Goal: Task Accomplishment & Management: Complete application form

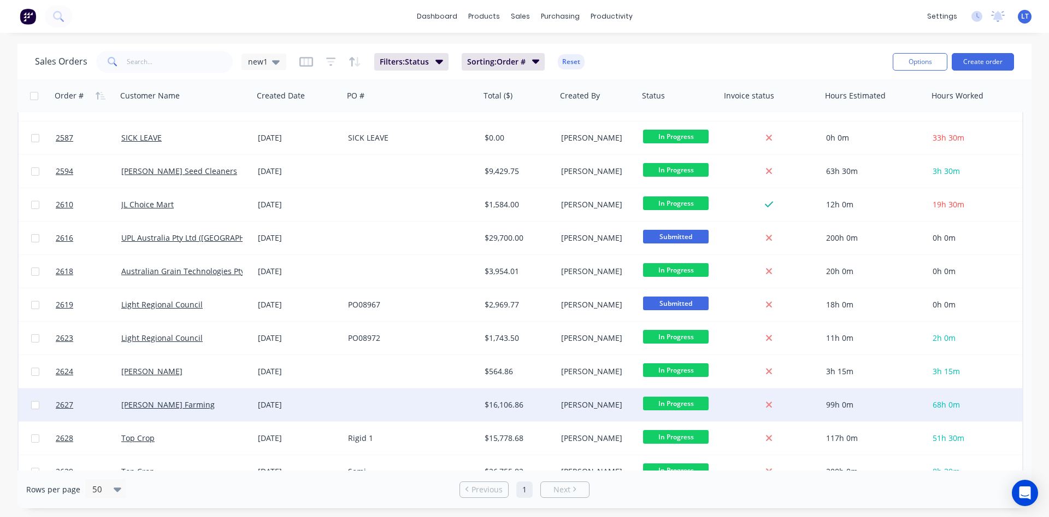
scroll to position [742, 0]
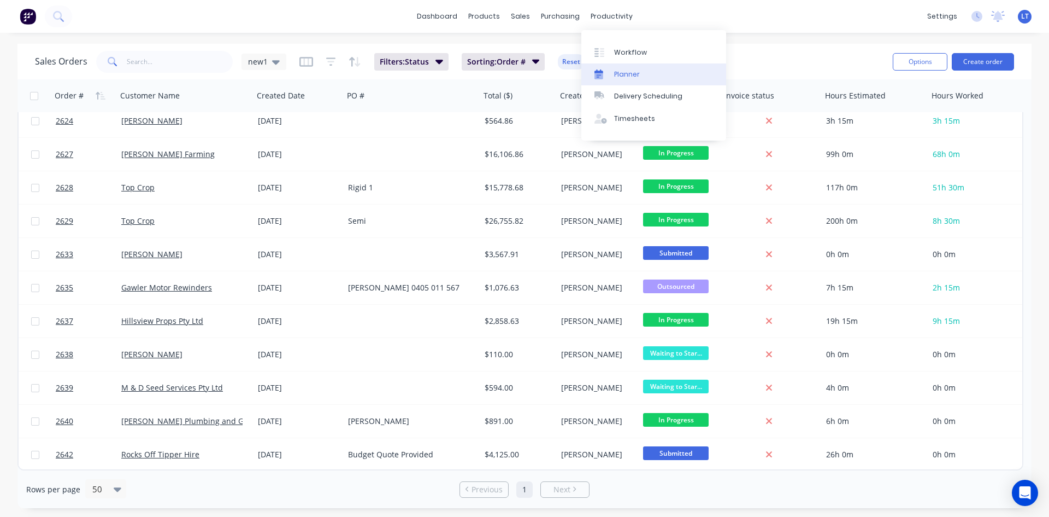
click at [637, 69] on div "Planner" at bounding box center [627, 74] width 26 height 10
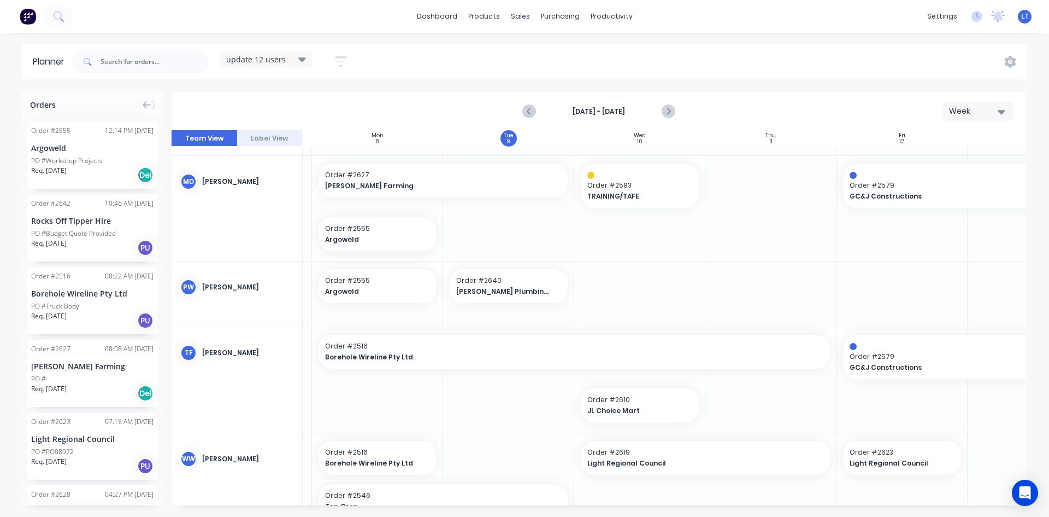
scroll to position [545, 122]
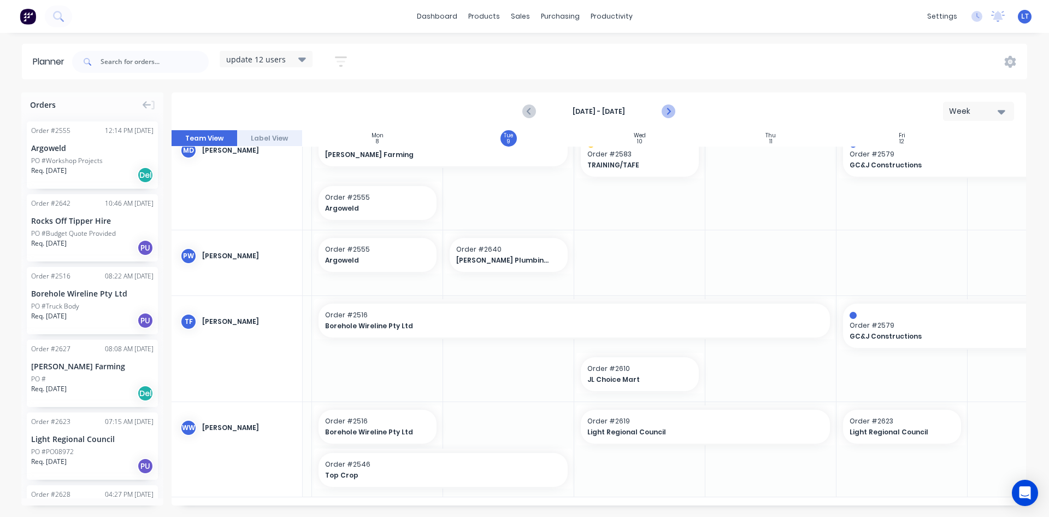
click at [671, 119] on button "Next page" at bounding box center [668, 112] width 22 height 22
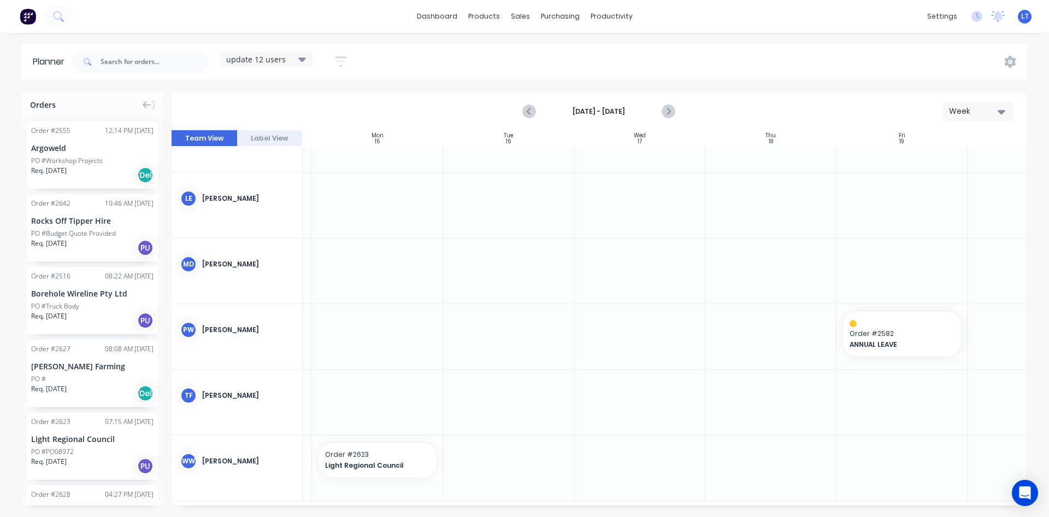
scroll to position [376, 122]
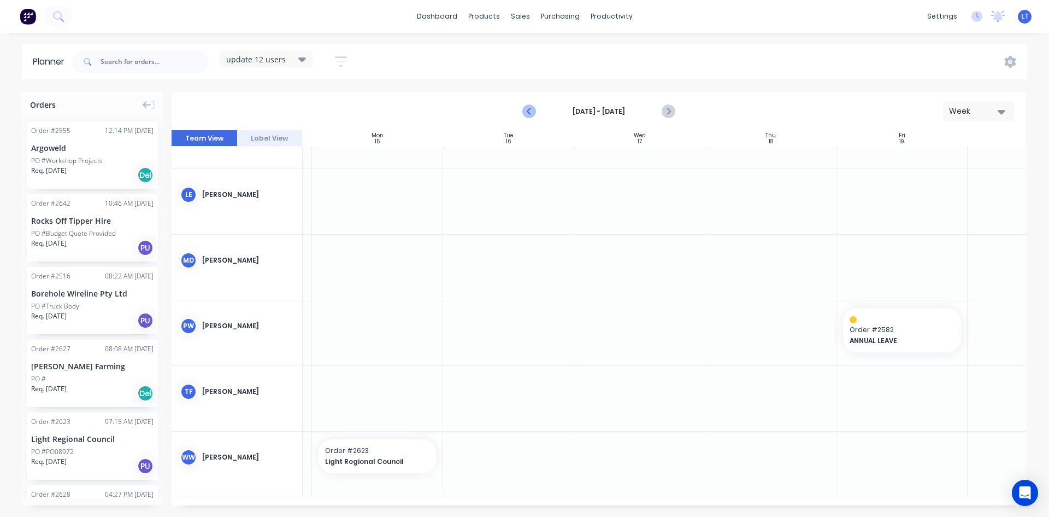
click at [527, 103] on button "Previous page" at bounding box center [530, 112] width 22 height 22
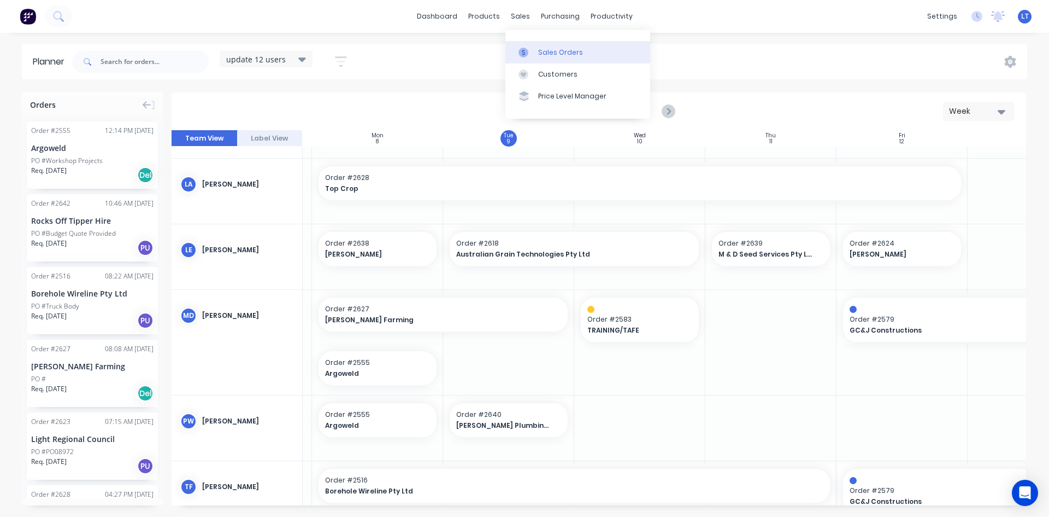
click at [554, 46] on link "Sales Orders" at bounding box center [578, 52] width 145 height 22
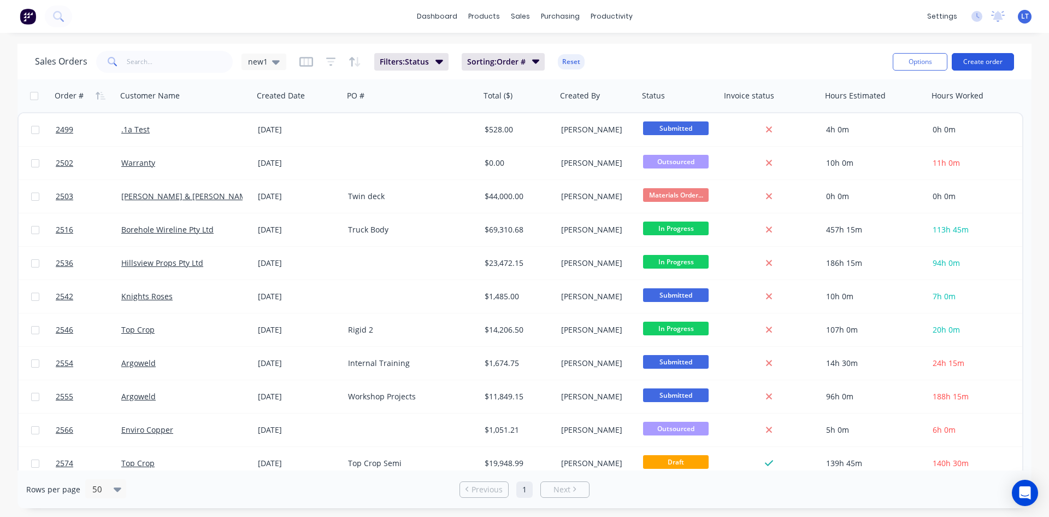
click at [973, 67] on button "Create order" at bounding box center [983, 61] width 62 height 17
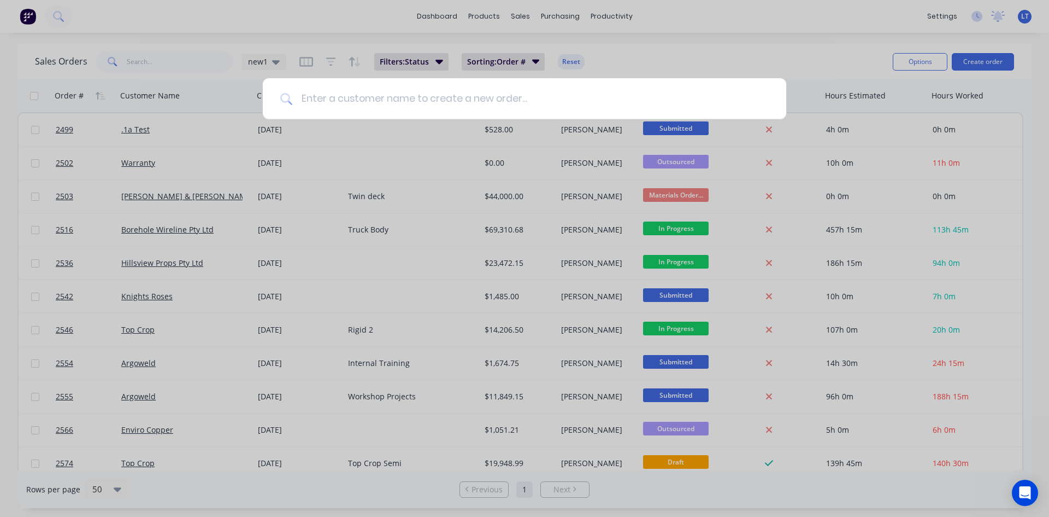
click at [397, 99] on input at bounding box center [530, 98] width 477 height 41
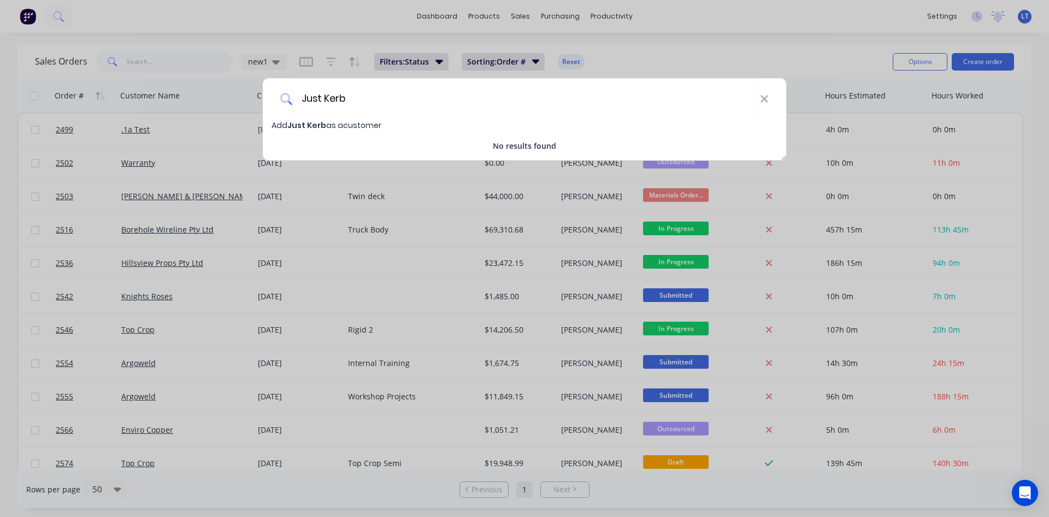
type input "Just Kerb"
click at [315, 122] on span "Just Kerb" at bounding box center [307, 125] width 39 height 11
select select "AU"
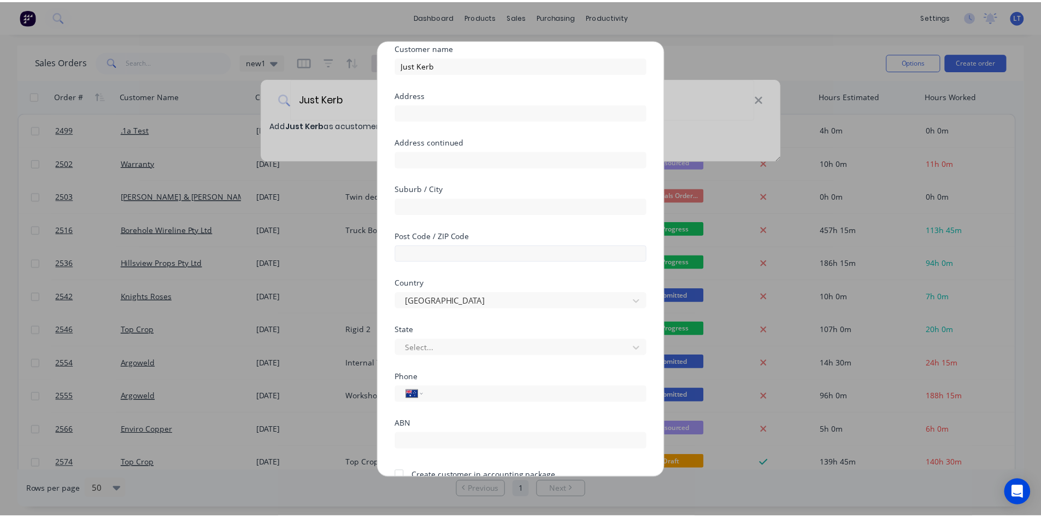
scroll to position [96, 0]
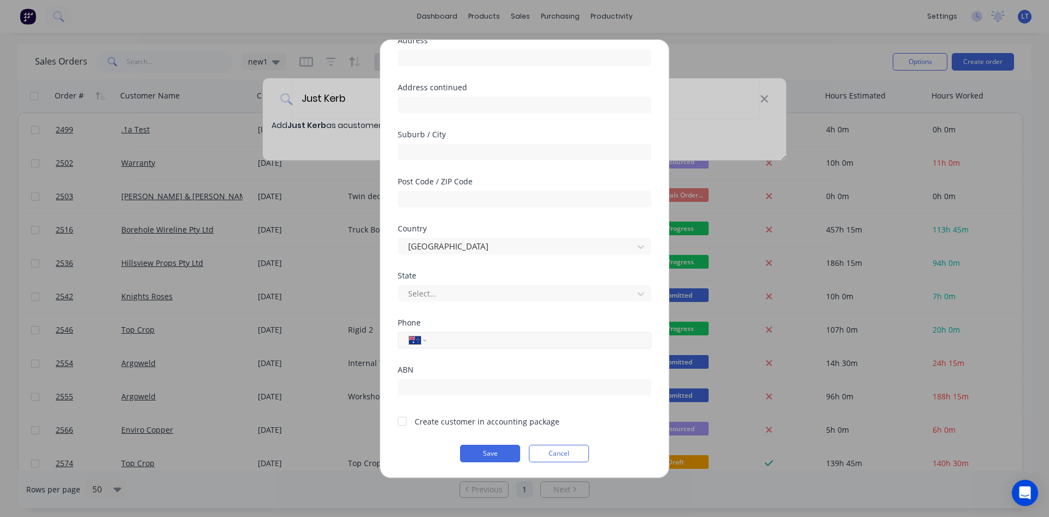
click at [455, 342] on input "tel" at bounding box center [537, 339] width 206 height 13
type input "0402 426 990"
click at [402, 417] on div at bounding box center [402, 421] width 22 height 22
click at [478, 454] on button "Save" at bounding box center [490, 452] width 60 height 17
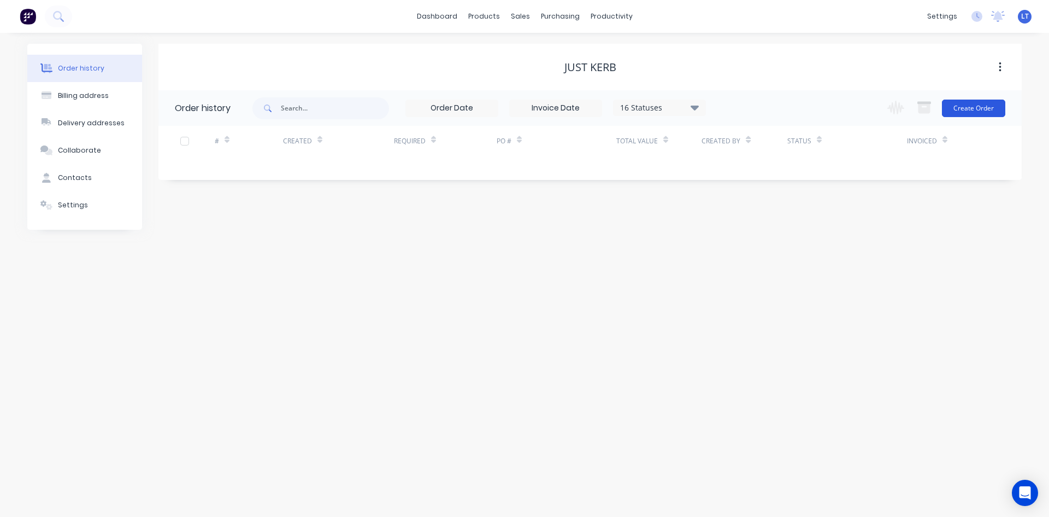
click at [988, 106] on button "Create Order" at bounding box center [973, 107] width 63 height 17
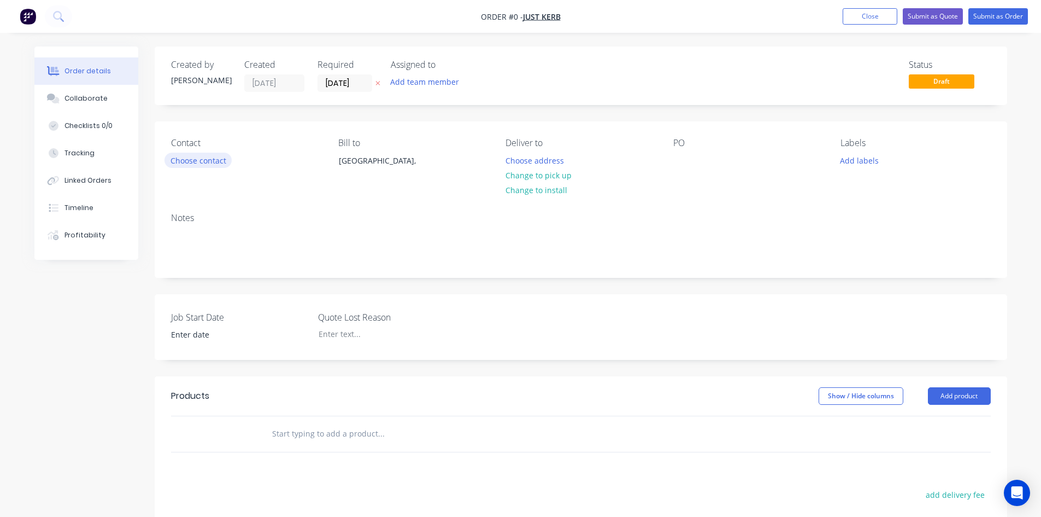
click at [189, 164] on button "Choose contact" at bounding box center [198, 160] width 67 height 15
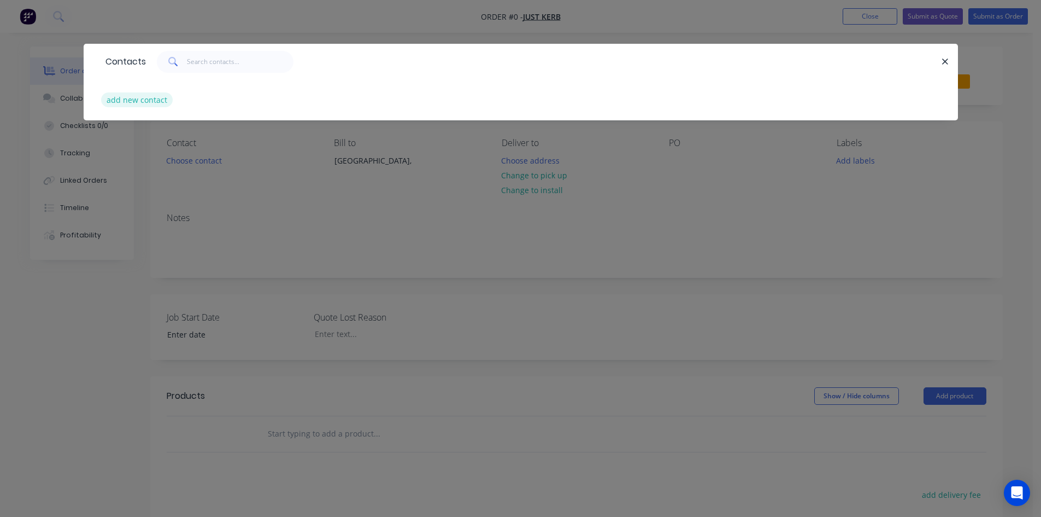
click at [144, 103] on button "add new contact" at bounding box center [137, 99] width 72 height 15
select select "AU"
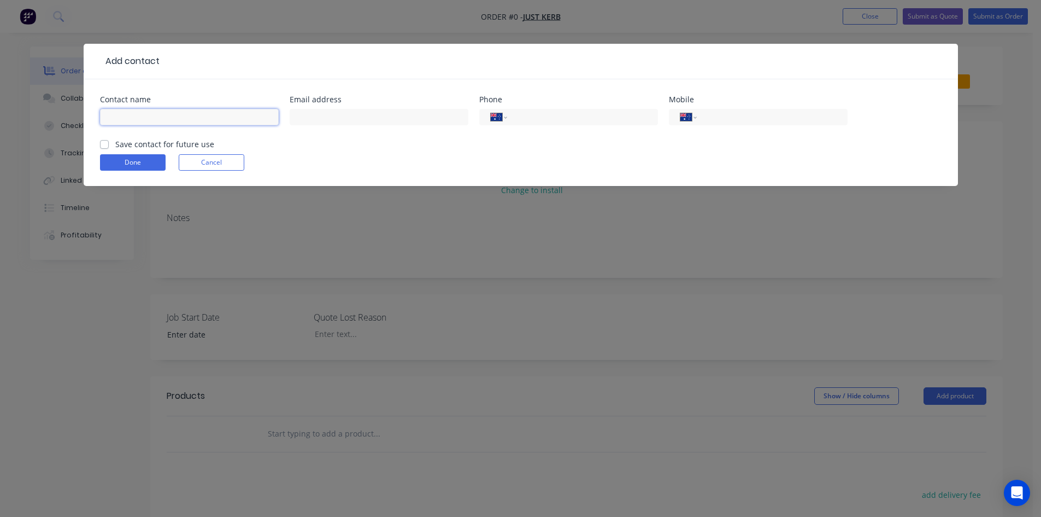
click at [170, 120] on input "text" at bounding box center [189, 117] width 179 height 16
type input "[PERSON_NAME]"
click at [379, 119] on input "text" at bounding box center [379, 117] width 179 height 16
click at [294, 118] on input "[EMAIL_ADDRESS][DOMAIN_NAME]" at bounding box center [379, 117] width 179 height 16
type input "[EMAIL_ADDRESS][DOMAIN_NAME]"
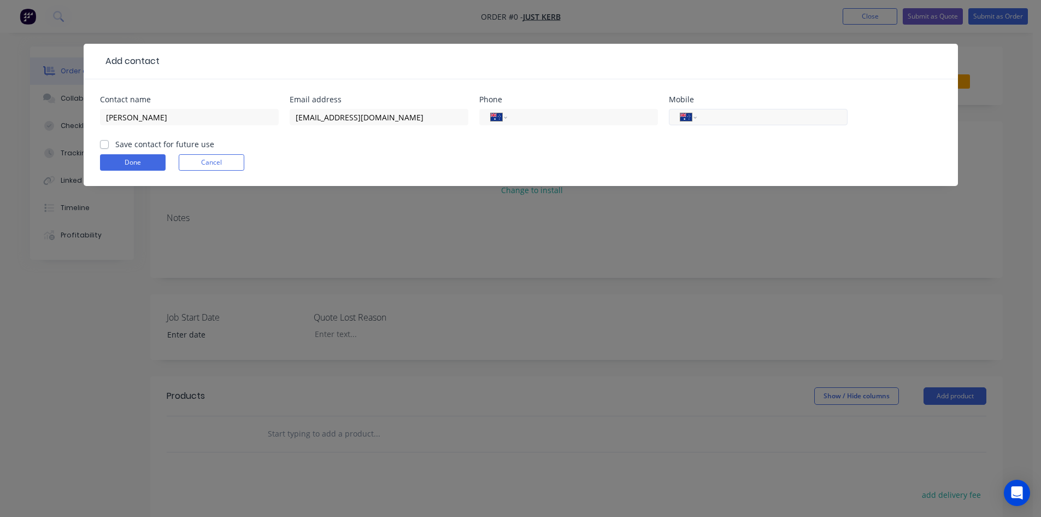
click at [740, 118] on input "tel" at bounding box center [770, 117] width 131 height 13
type input "0402 426 990"
click at [115, 144] on label "Save contact for future use" at bounding box center [164, 143] width 99 height 11
click at [104, 144] on input "Save contact for future use" at bounding box center [104, 143] width 9 height 10
checkbox input "true"
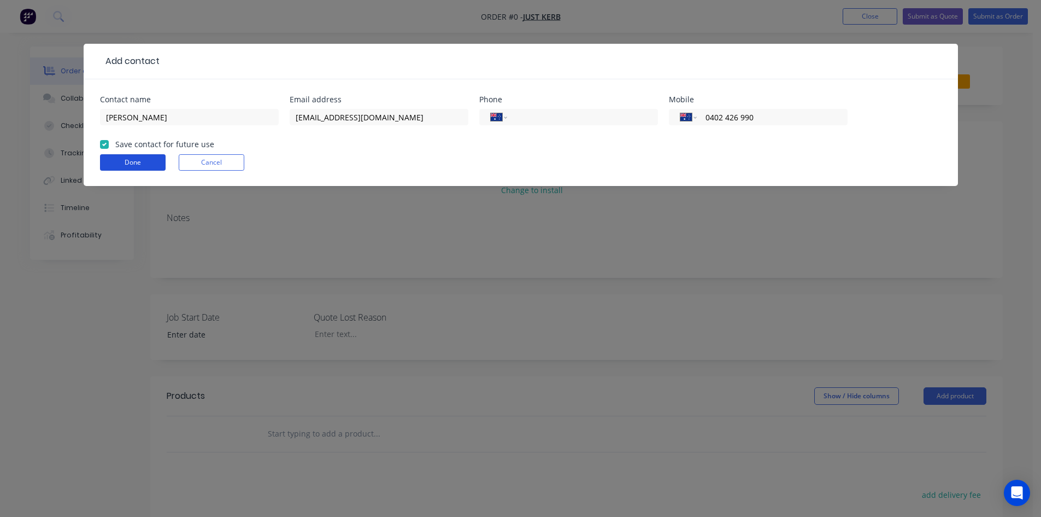
click at [119, 163] on button "Done" at bounding box center [133, 162] width 66 height 16
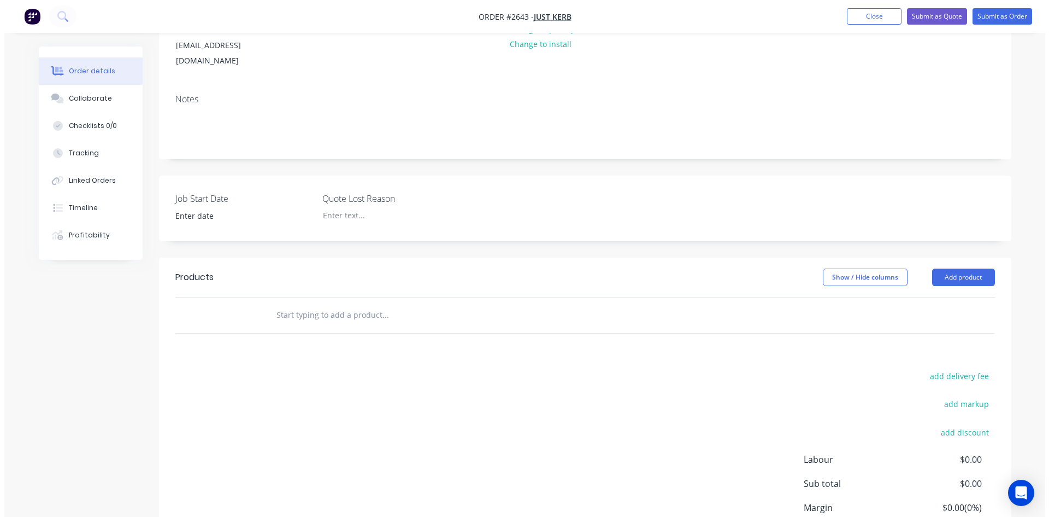
scroll to position [164, 0]
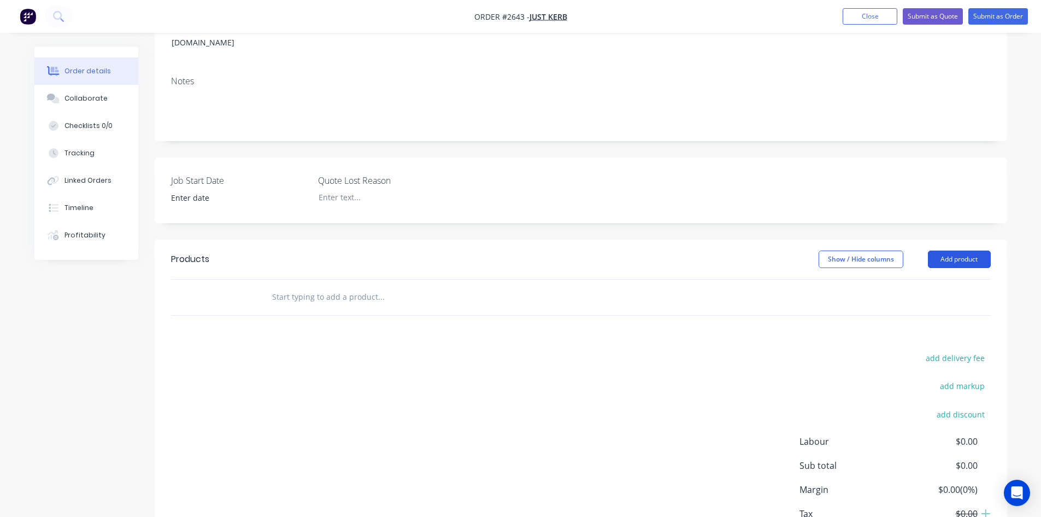
click at [959, 250] on button "Add product" at bounding box center [959, 258] width 63 height 17
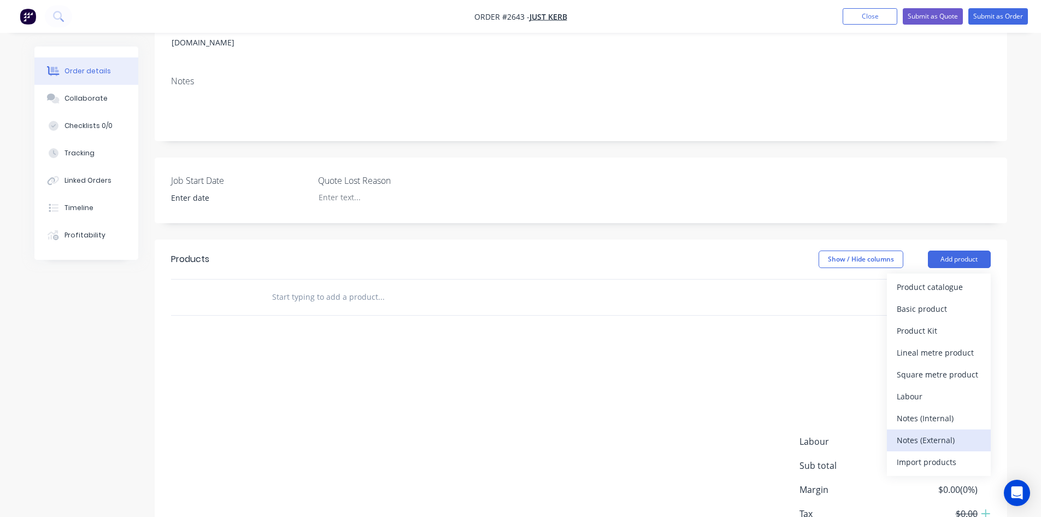
click at [955, 432] on div "Notes (External)" at bounding box center [939, 440] width 84 height 16
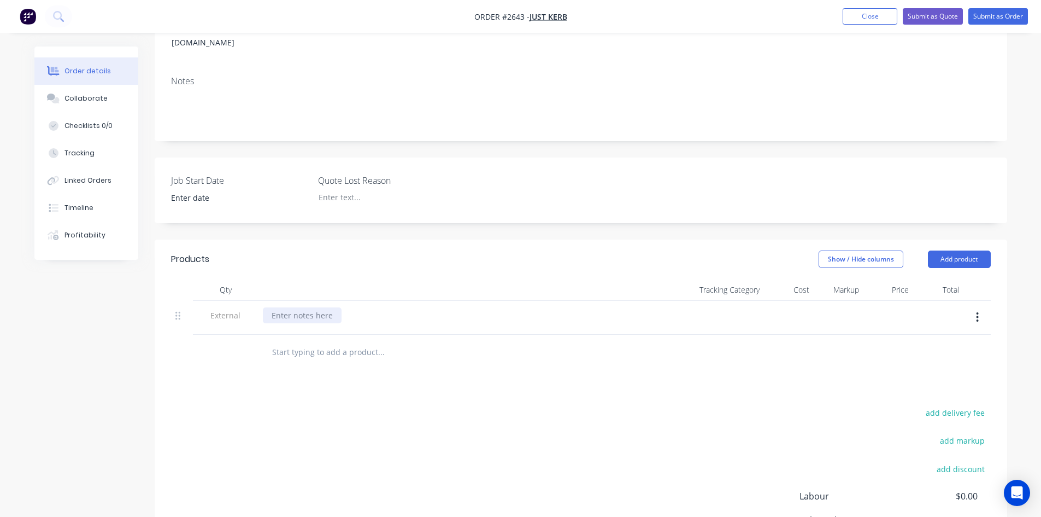
click at [289, 307] on div at bounding box center [302, 315] width 79 height 16
click at [967, 250] on button "Add product" at bounding box center [959, 258] width 63 height 17
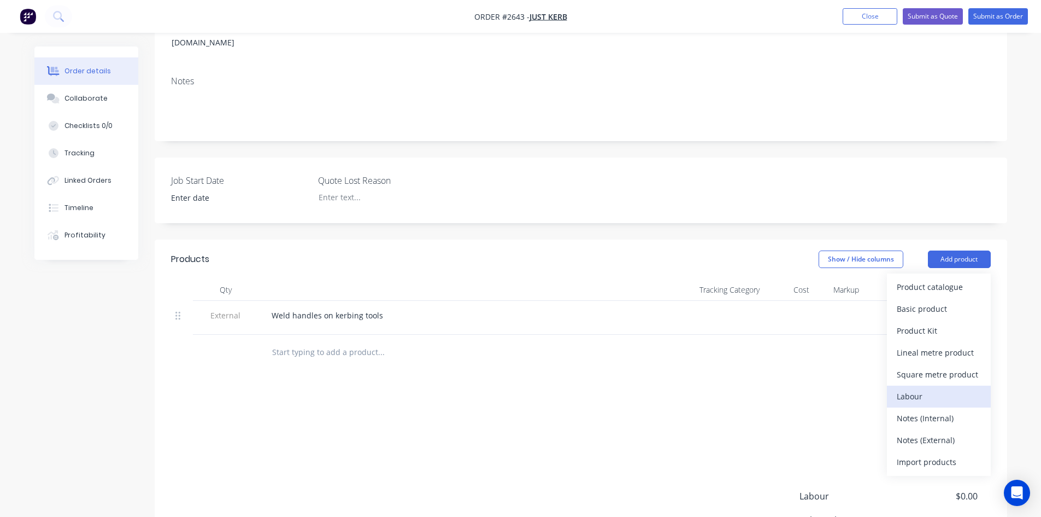
click at [929, 388] on div "Labour" at bounding box center [939, 396] width 84 height 16
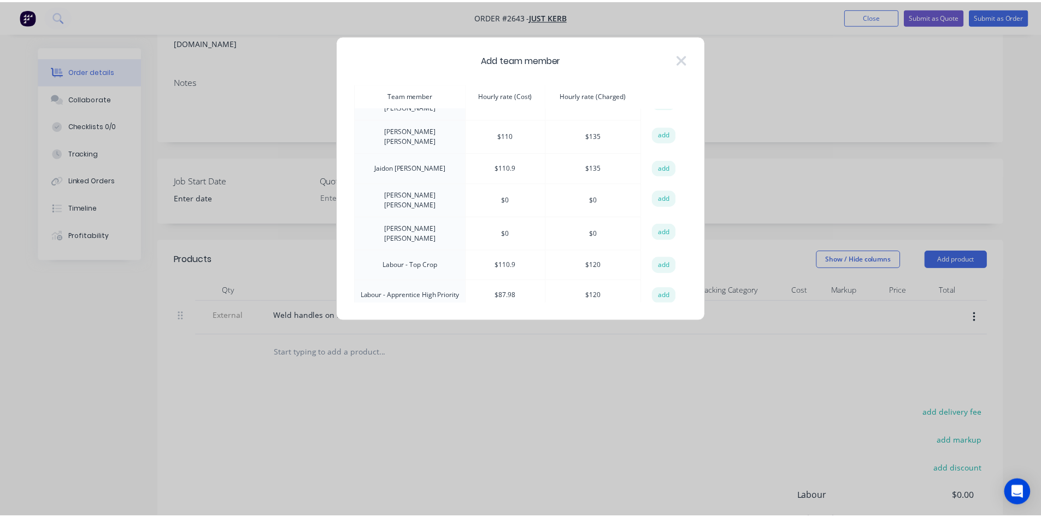
scroll to position [109, 0]
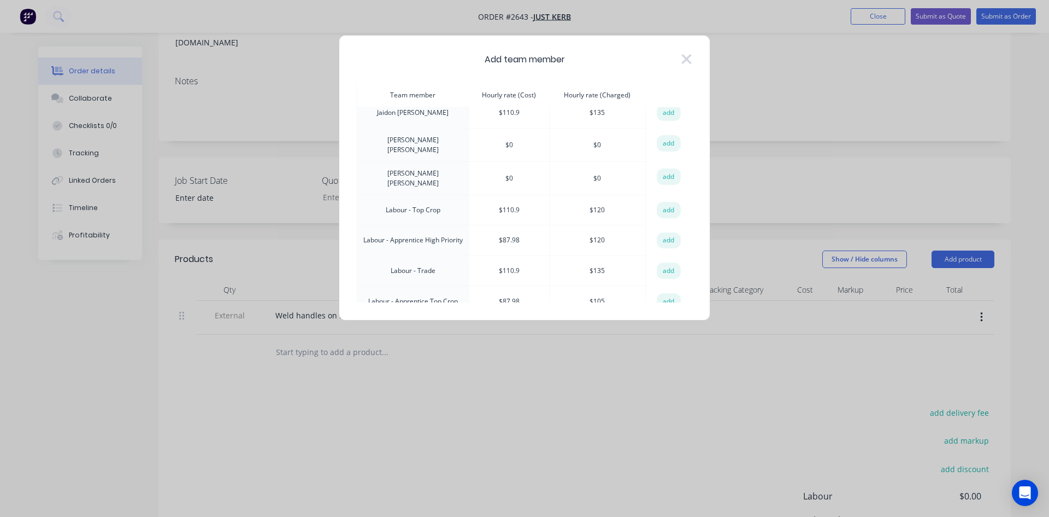
click at [434, 255] on td "Labour - Trade" at bounding box center [413, 270] width 112 height 31
click at [661, 262] on button "add" at bounding box center [669, 270] width 24 height 16
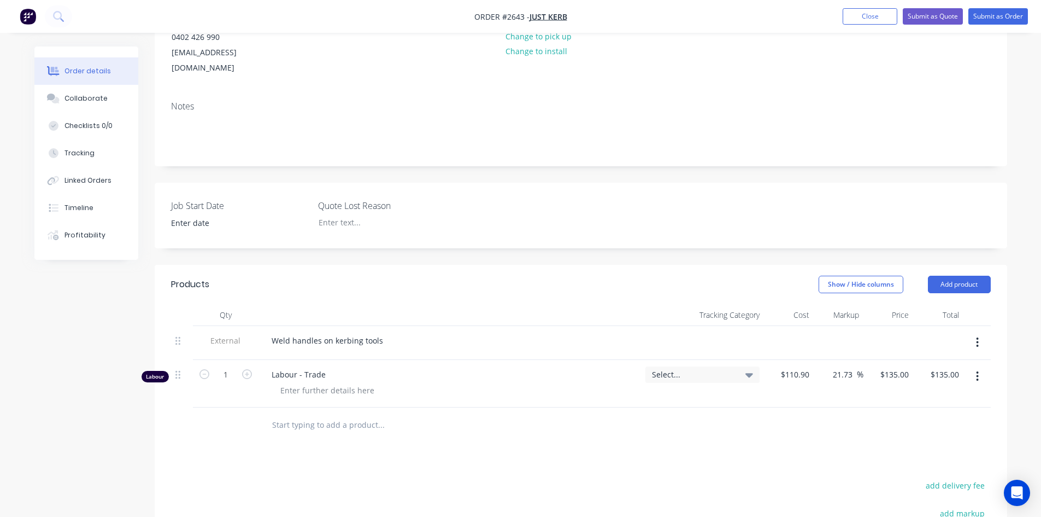
scroll to position [110, 0]
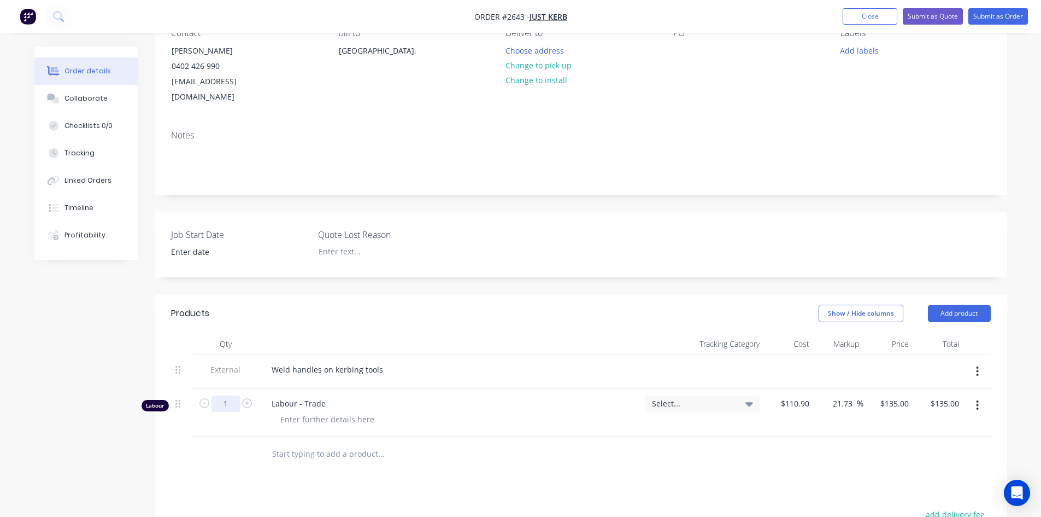
drag, startPoint x: 226, startPoint y: 389, endPoint x: 350, endPoint y: 386, distance: 124.1
click at [226, 395] on input "1" at bounding box center [226, 403] width 28 height 16
type input "1.5"
type input "$202.50"
click at [552, 411] on div at bounding box center [454, 419] width 365 height 16
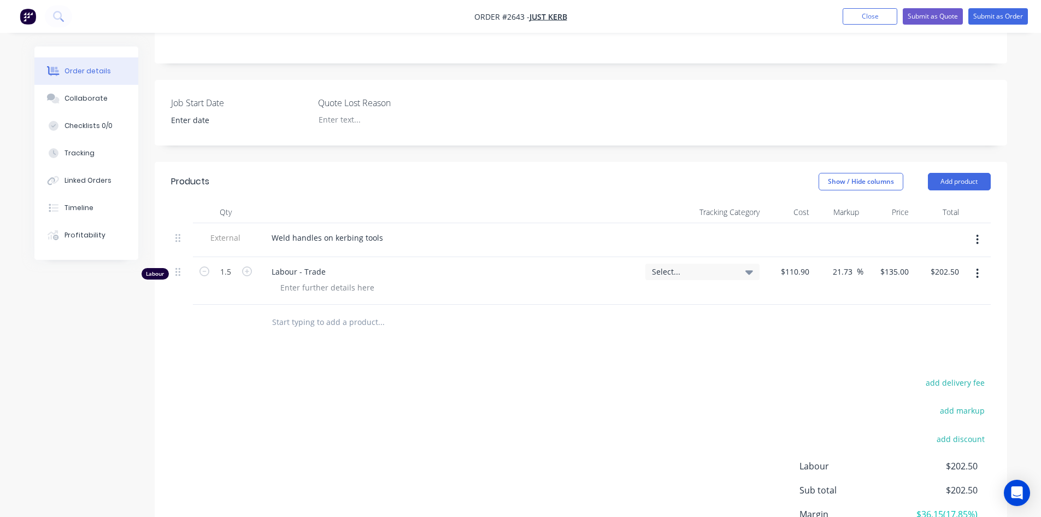
scroll to position [219, 0]
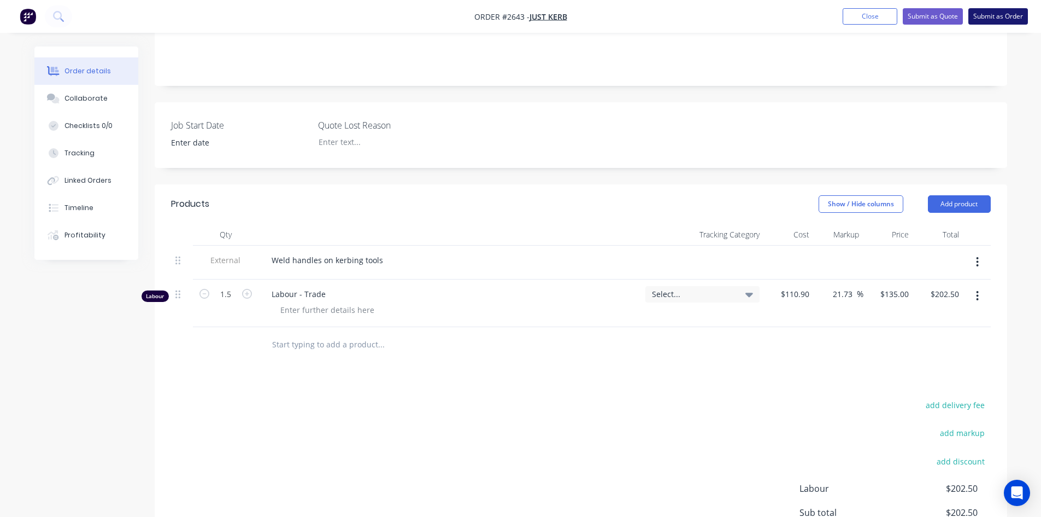
click at [994, 15] on button "Submit as Order" at bounding box center [999, 16] width 60 height 16
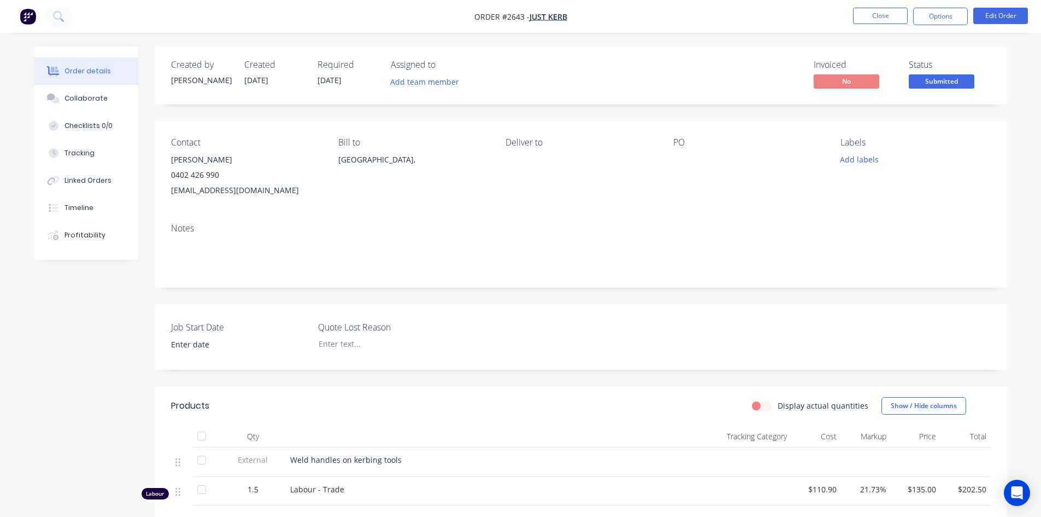
click at [326, 82] on span "[DATE]" at bounding box center [330, 80] width 24 height 10
click at [1005, 17] on button "Edit Order" at bounding box center [1000, 16] width 55 height 16
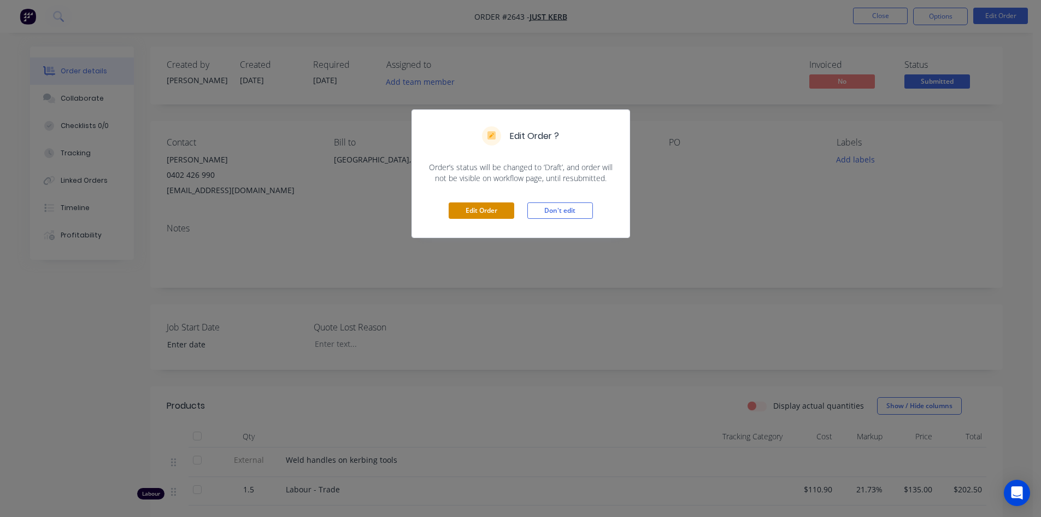
click at [491, 213] on button "Edit Order" at bounding box center [482, 210] width 66 height 16
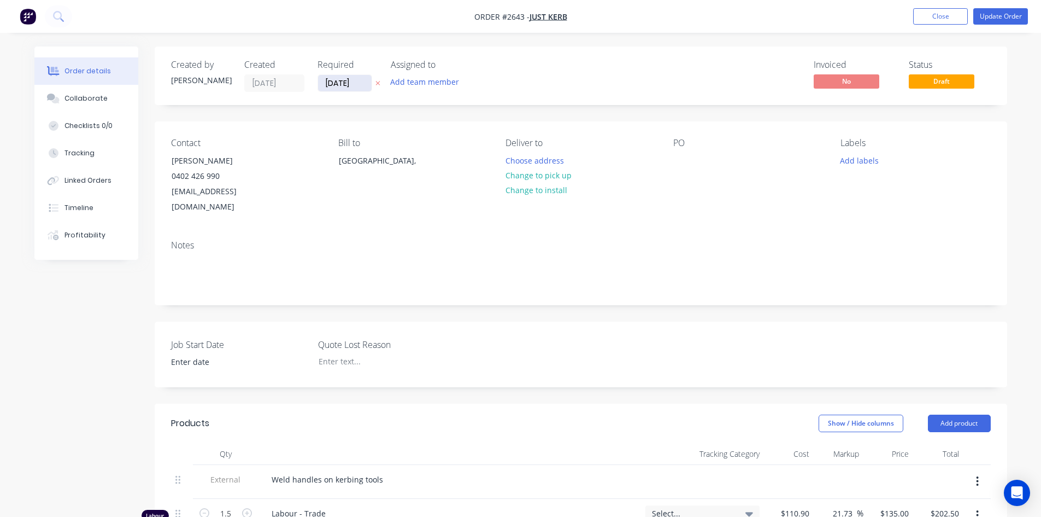
click at [361, 83] on input "[DATE]" at bounding box center [345, 83] width 54 height 16
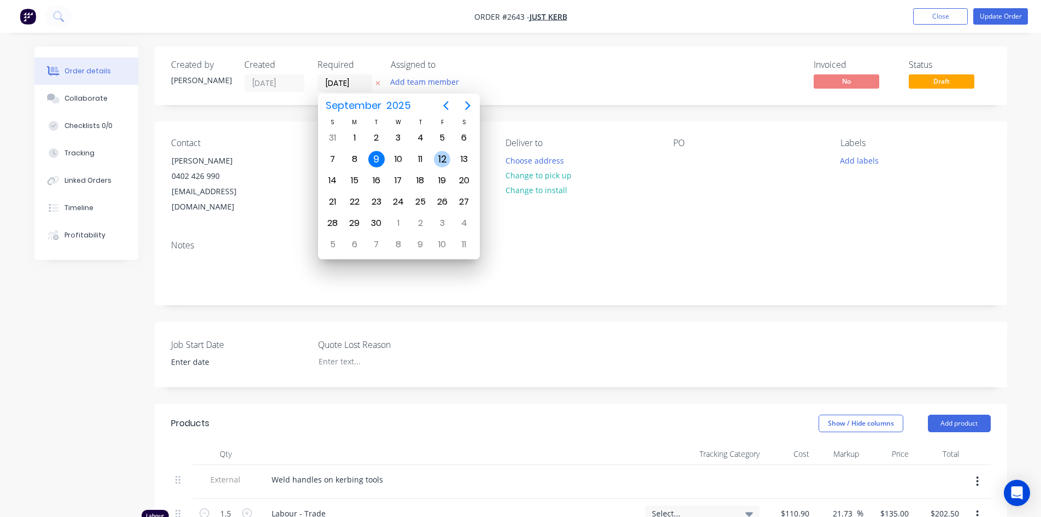
click at [436, 160] on div "12" at bounding box center [442, 159] width 16 height 16
type input "[DATE]"
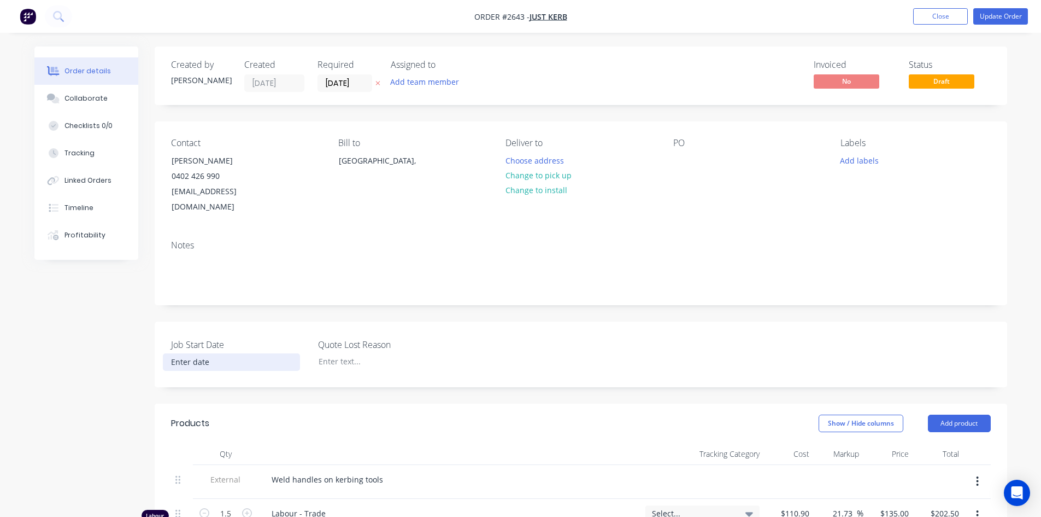
click at [203, 354] on input at bounding box center [231, 362] width 136 height 16
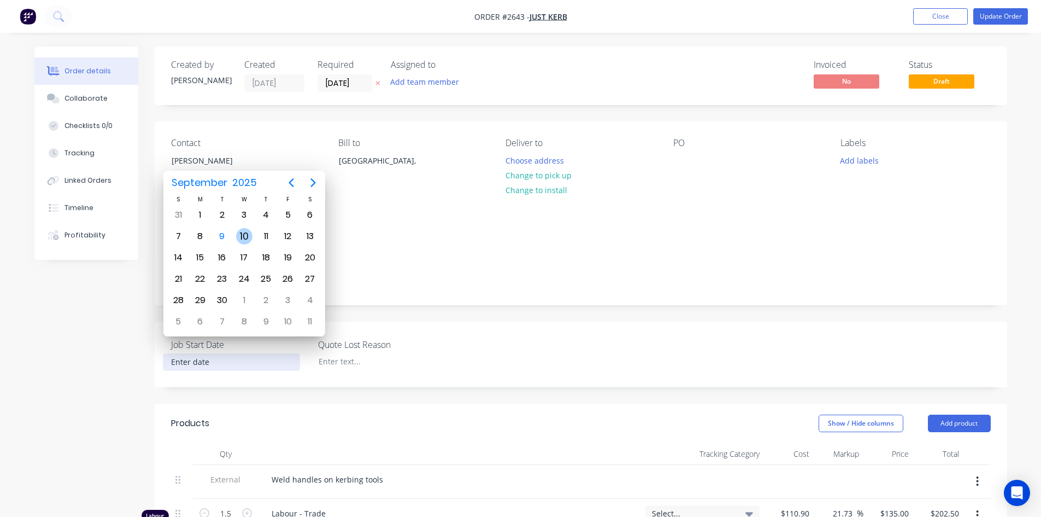
click at [238, 239] on div "10" at bounding box center [244, 236] width 16 height 16
type input "[DATE]"
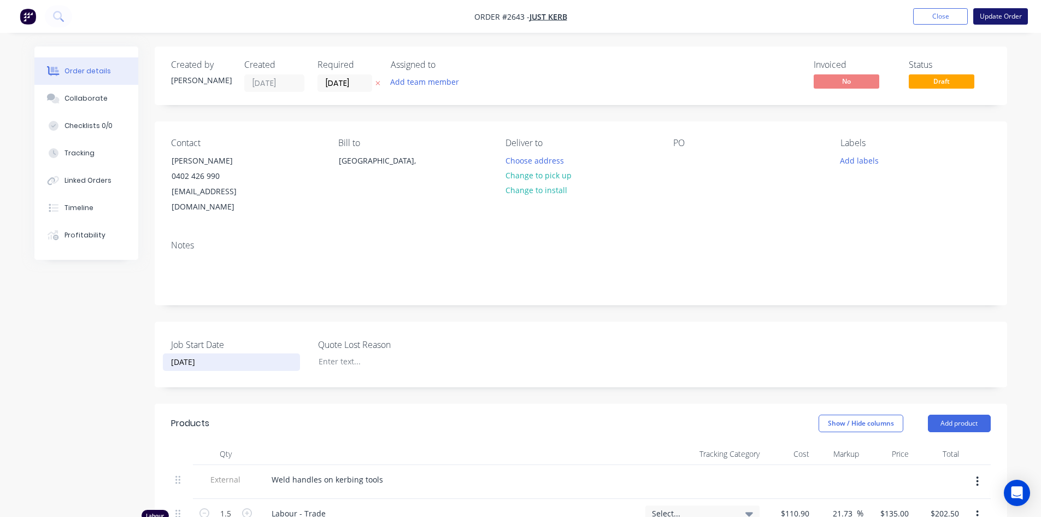
click at [1000, 14] on button "Update Order" at bounding box center [1000, 16] width 55 height 16
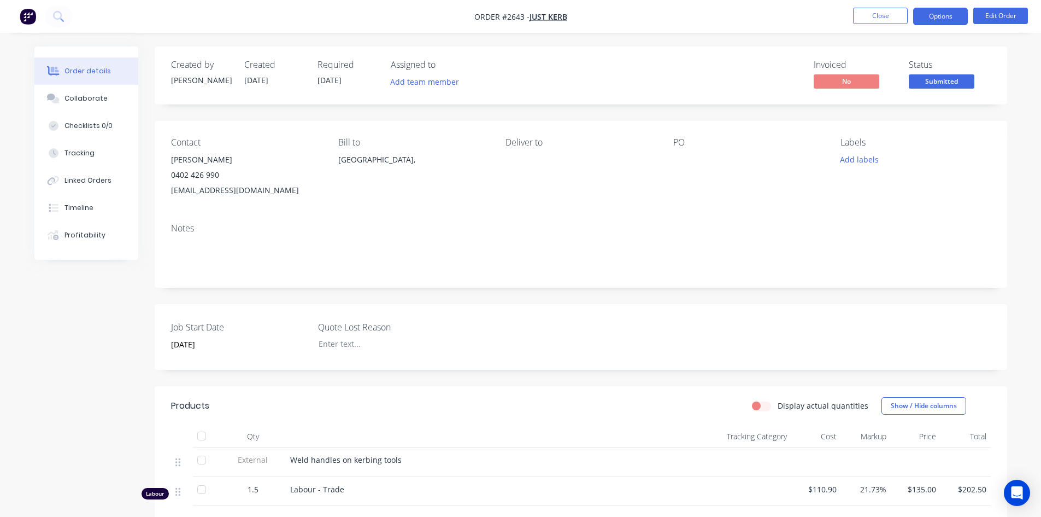
click at [947, 16] on button "Options" at bounding box center [940, 16] width 55 height 17
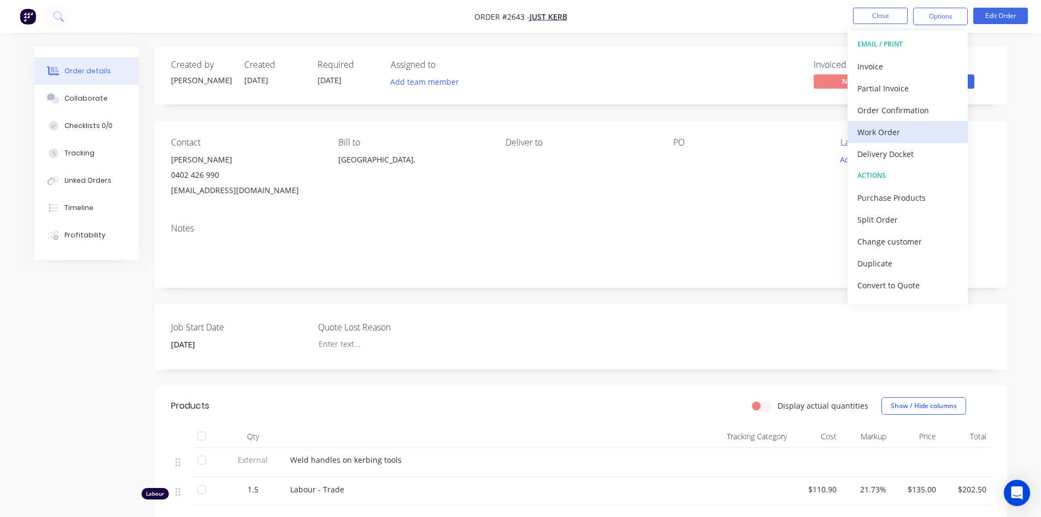
click at [884, 135] on div "Work Order" at bounding box center [908, 132] width 101 height 16
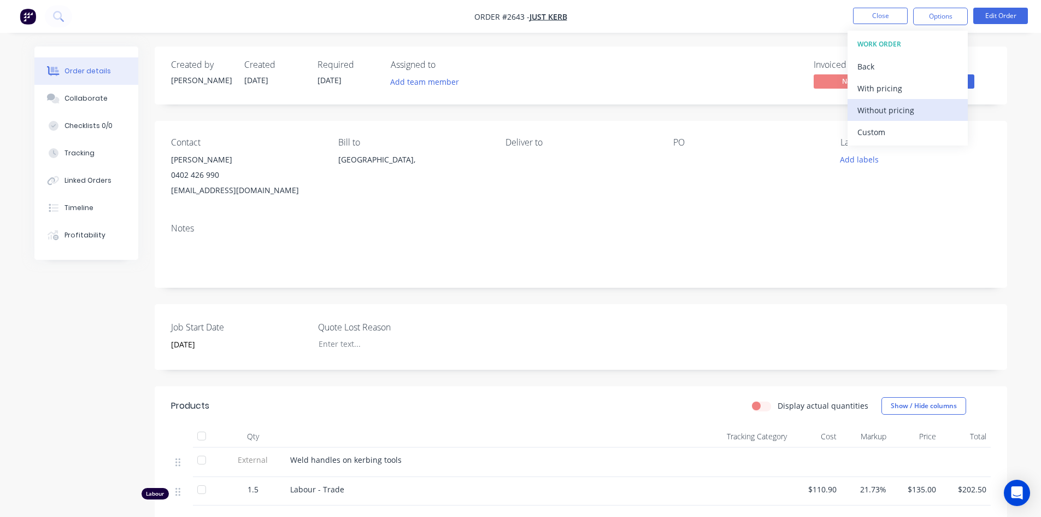
click at [872, 113] on div "Without pricing" at bounding box center [908, 110] width 101 height 16
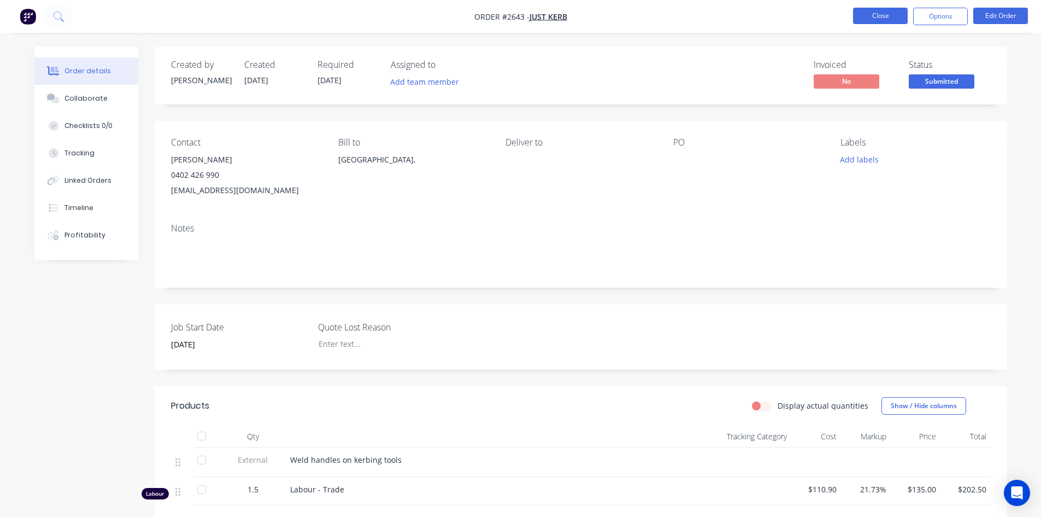
click at [877, 12] on button "Close" at bounding box center [880, 16] width 55 height 16
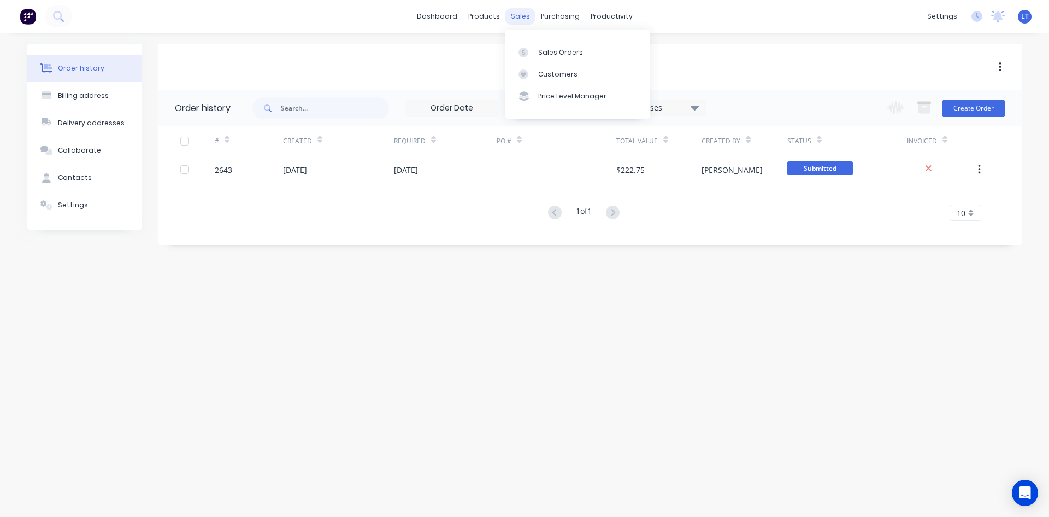
click at [519, 20] on div "sales" at bounding box center [521, 16] width 30 height 16
click at [556, 49] on div "Sales Orders" at bounding box center [560, 53] width 45 height 10
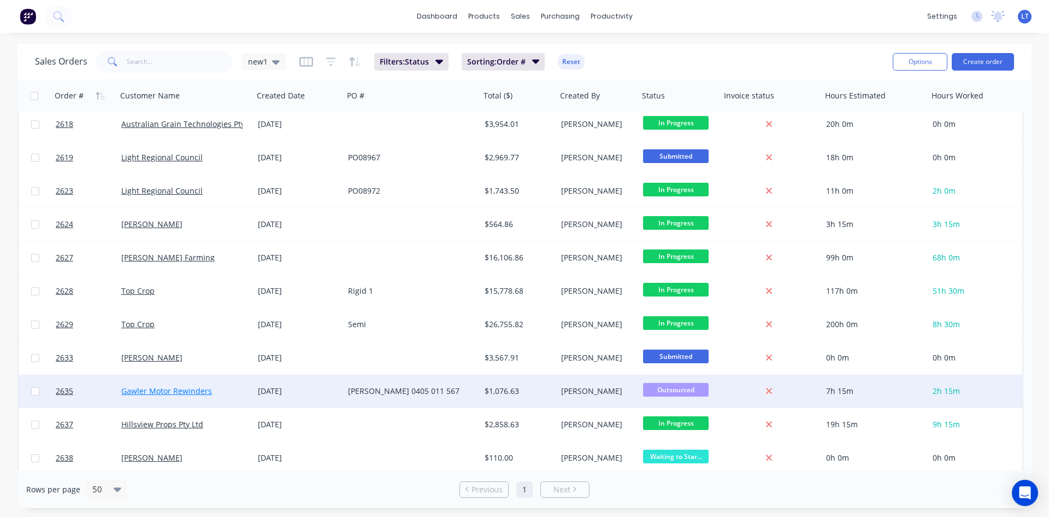
scroll to position [656, 0]
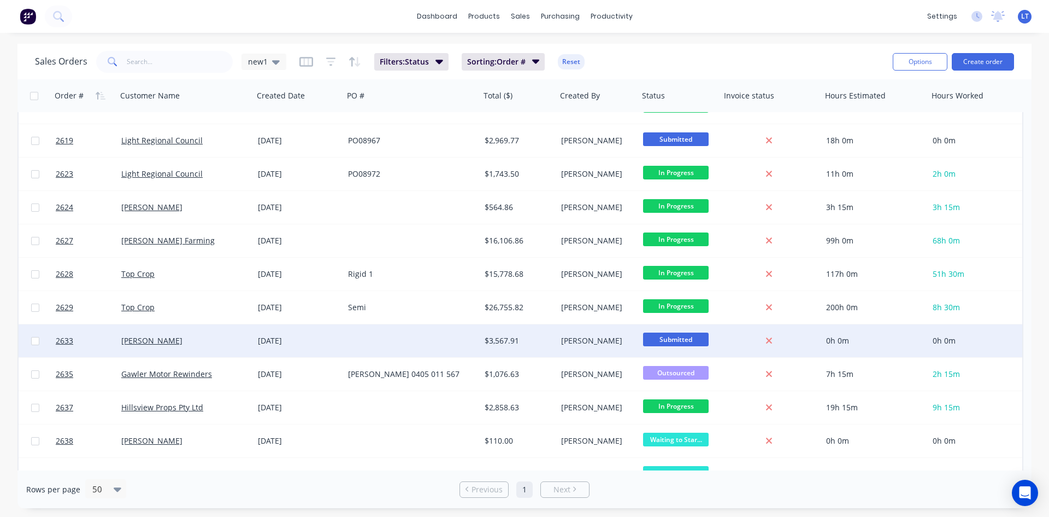
click at [192, 345] on div "[PERSON_NAME]" at bounding box center [181, 340] width 121 height 11
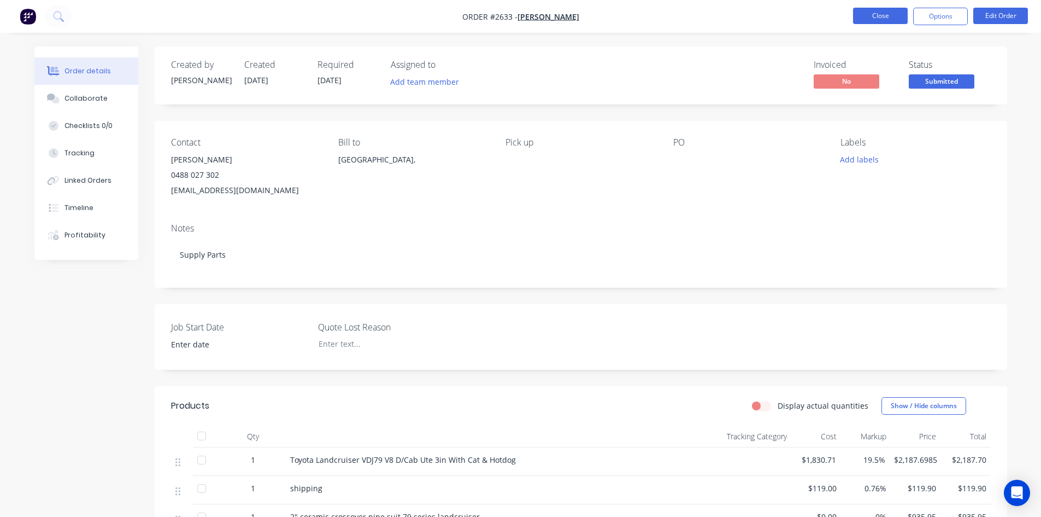
click at [878, 16] on button "Close" at bounding box center [880, 16] width 55 height 16
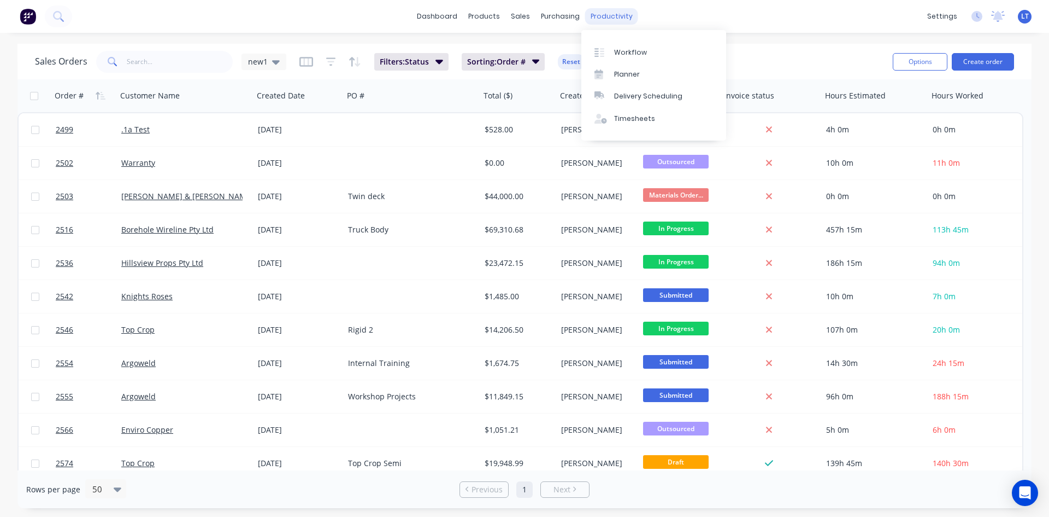
click at [609, 20] on div "productivity" at bounding box center [611, 16] width 53 height 16
click at [624, 73] on div "Planner" at bounding box center [627, 74] width 26 height 10
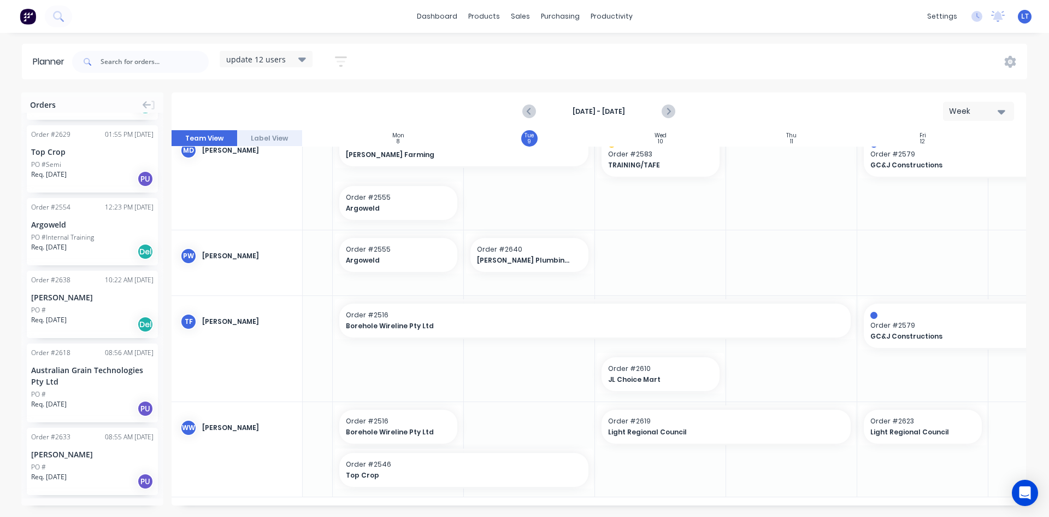
scroll to position [929, 0]
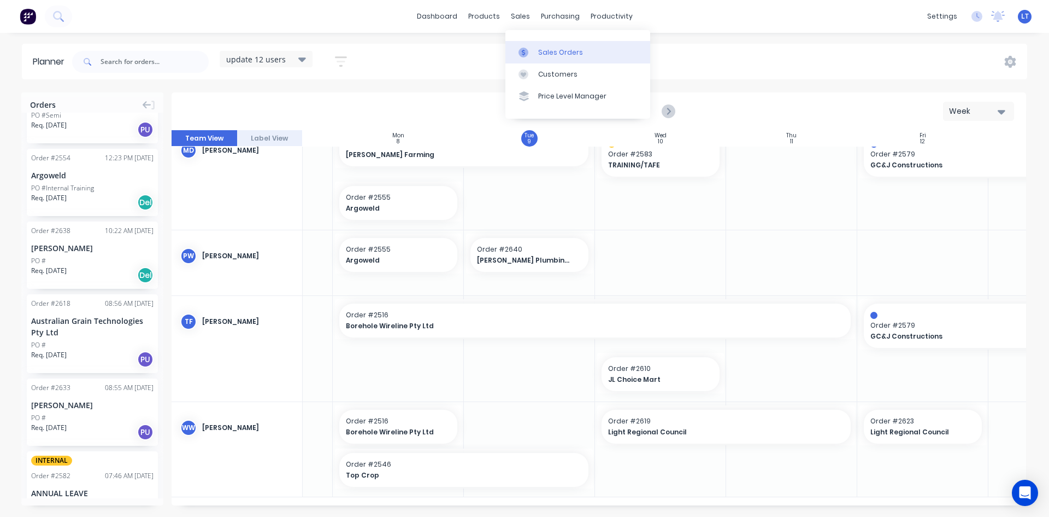
click at [540, 51] on div "Sales Orders" at bounding box center [560, 53] width 45 height 10
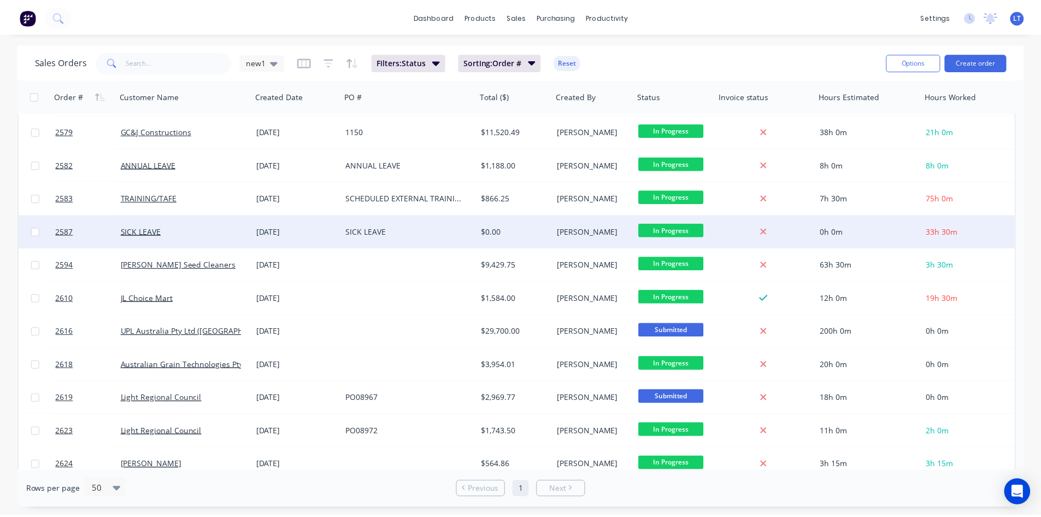
scroll to position [383, 0]
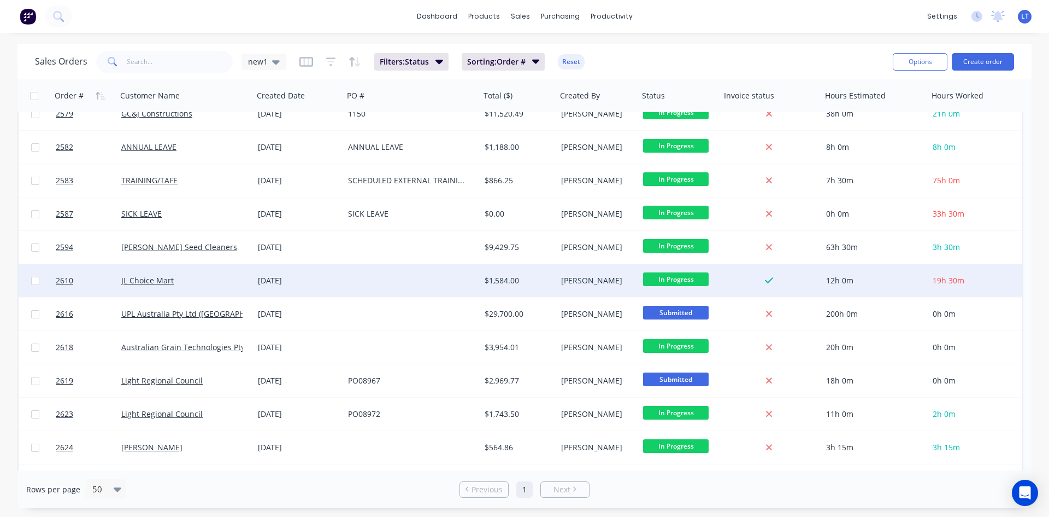
click at [885, 285] on div "12h 0m" at bounding box center [872, 280] width 93 height 11
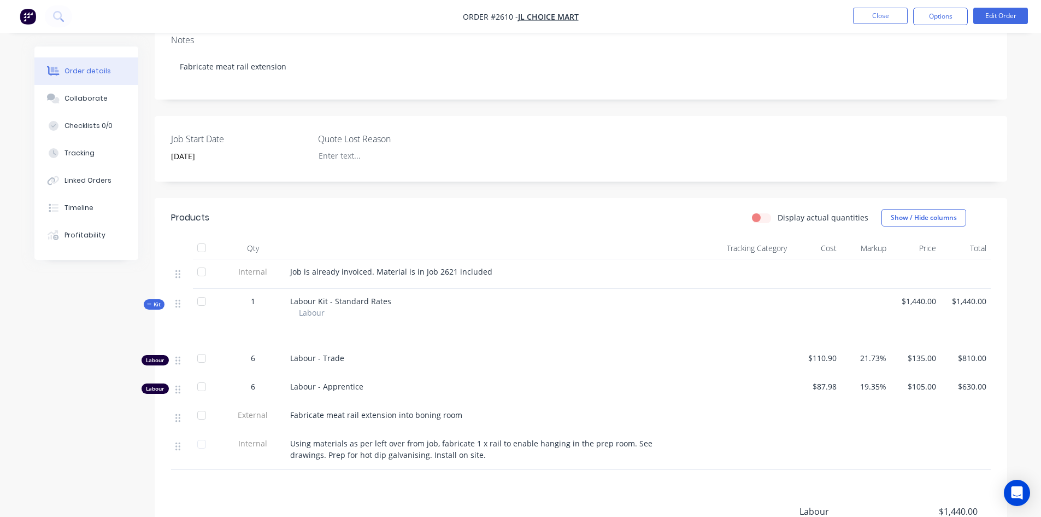
scroll to position [328, 0]
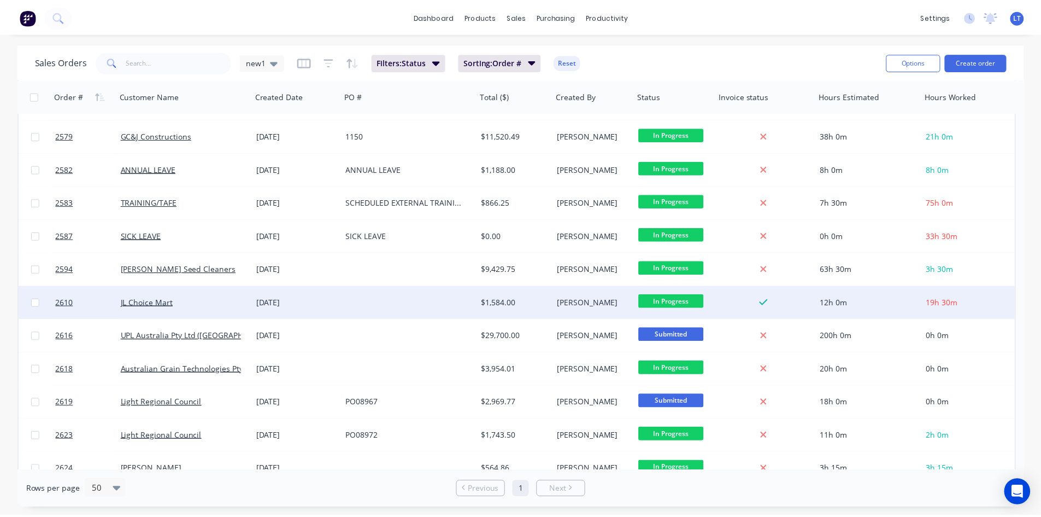
scroll to position [360, 0]
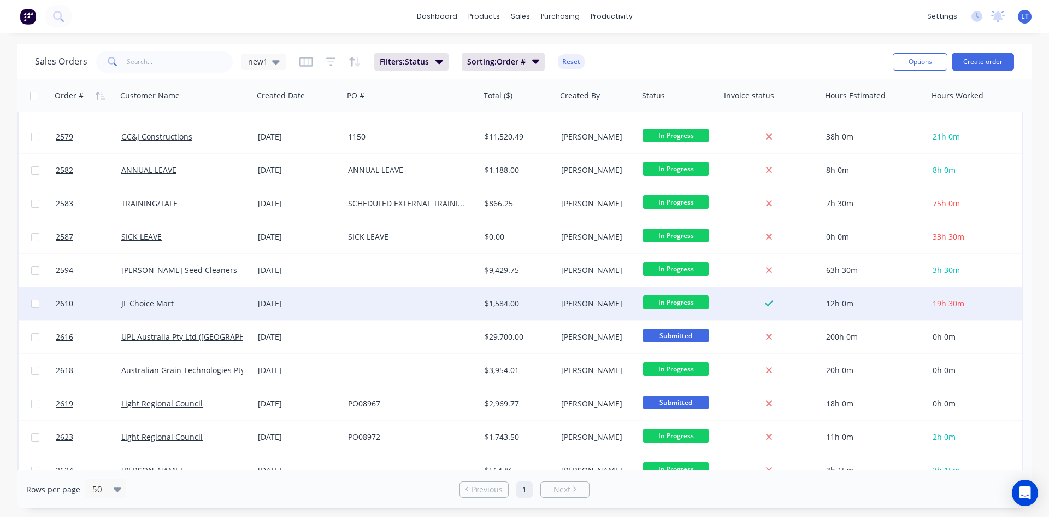
click at [950, 306] on span "19h 30m" at bounding box center [949, 303] width 32 height 10
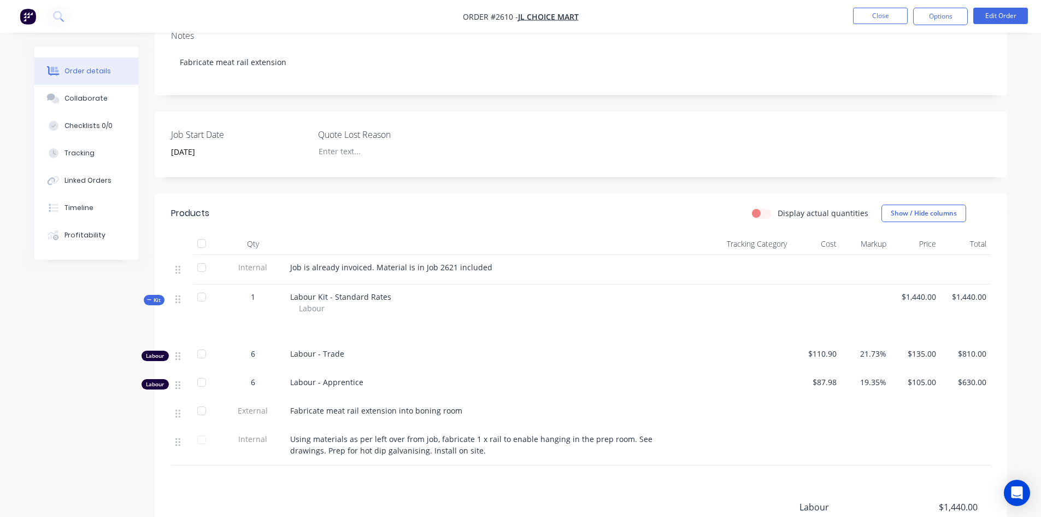
scroll to position [8, 0]
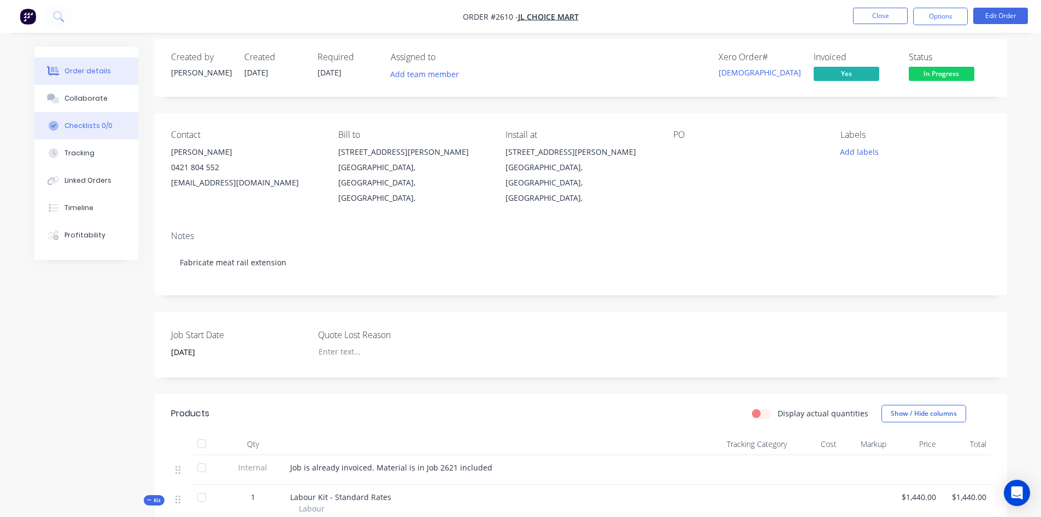
click at [95, 121] on div "Checklists 0/0" at bounding box center [88, 126] width 48 height 10
type textarea "x"
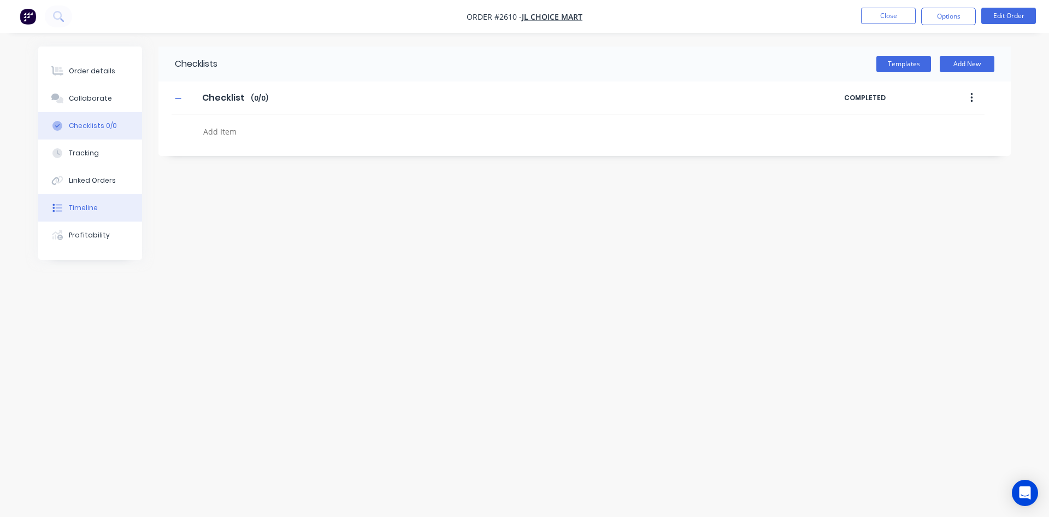
click at [83, 206] on div "Timeline" at bounding box center [83, 208] width 29 height 10
